Goal: Find specific page/section: Find specific page/section

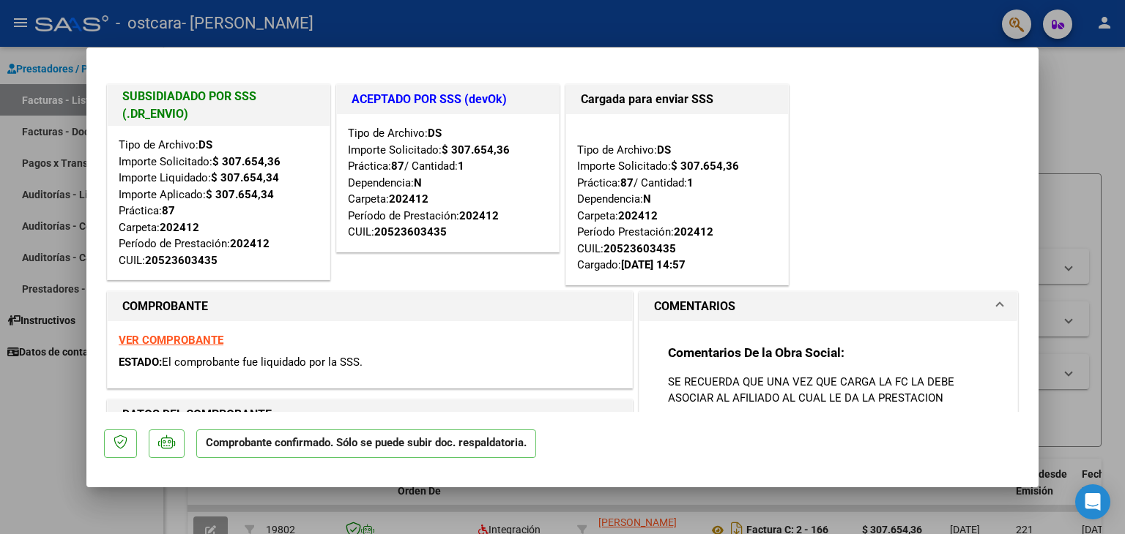
click at [1084, 232] on div at bounding box center [562, 267] width 1125 height 534
type input "$ 0,00"
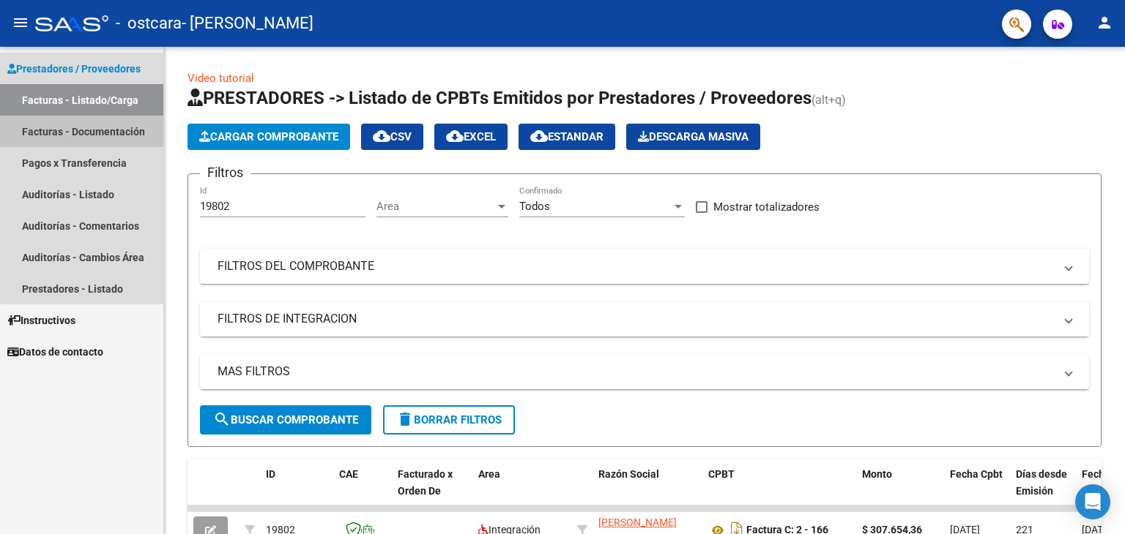
click at [107, 131] on link "Facturas - Documentación" at bounding box center [81, 131] width 163 height 31
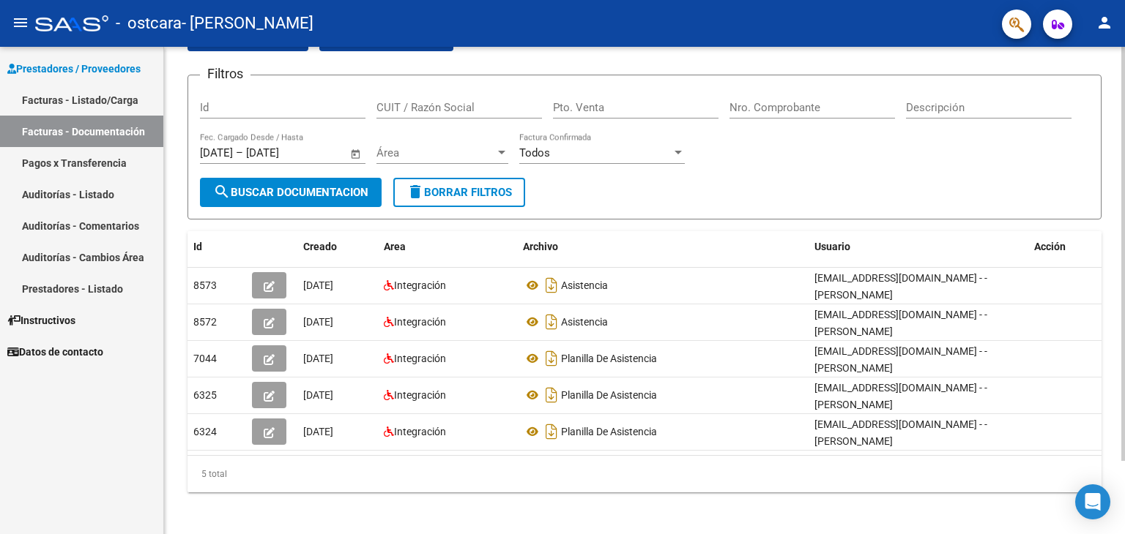
scroll to position [86, 0]
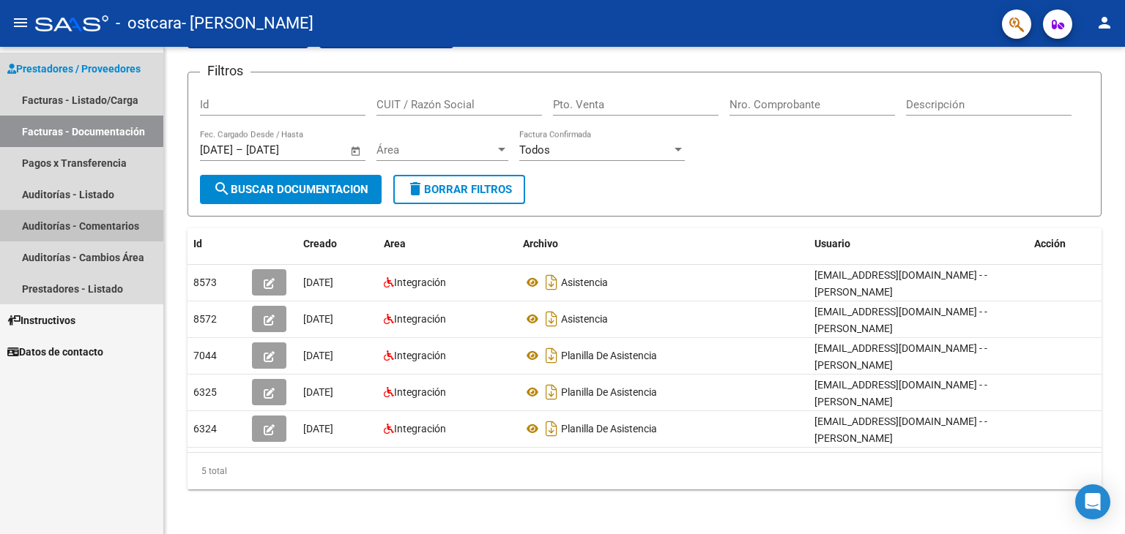
click at [63, 225] on link "Auditorías - Comentarios" at bounding box center [81, 225] width 163 height 31
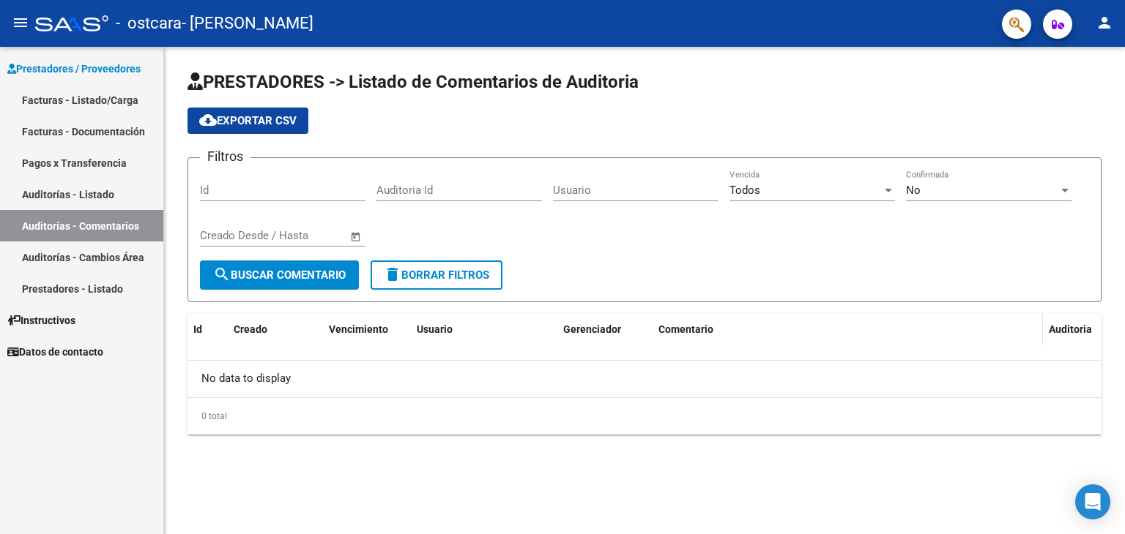
click at [679, 327] on span "Comentario" at bounding box center [685, 330] width 55 height 12
